Goal: Task Accomplishment & Management: Manage account settings

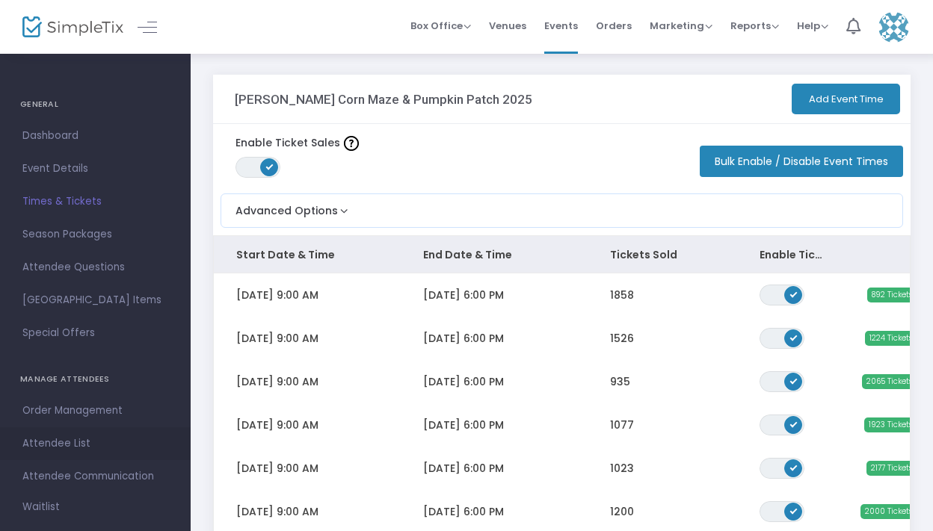
click at [96, 450] on span "Attendee List" at bounding box center [95, 443] width 146 height 19
